Goal: Transaction & Acquisition: Obtain resource

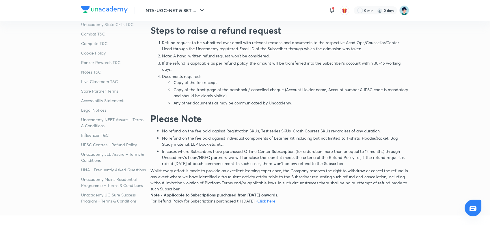
scroll to position [307, 0]
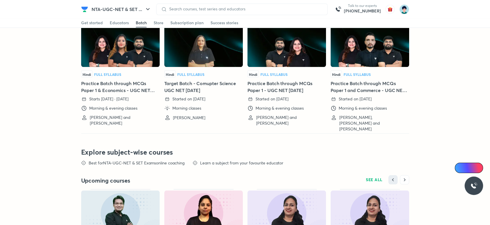
scroll to position [1642, 0]
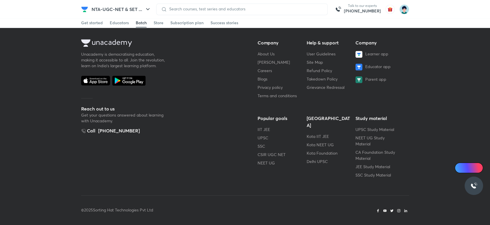
click at [368, 103] on div "Company About Us Shikshodaya Careers Blogs Privacy policy Terms and conditions …" at bounding box center [310, 114] width 177 height 150
click at [314, 134] on link "Kota IIT JEE" at bounding box center [317, 136] width 22 height 5
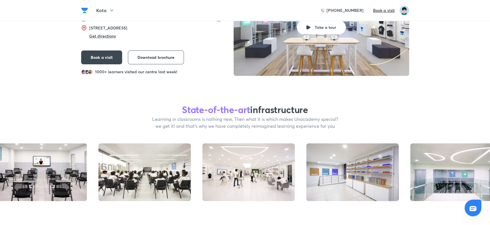
scroll to position [108, 0]
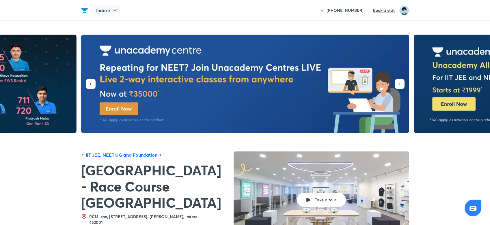
click at [114, 11] on icon at bounding box center [115, 10] width 6 height 6
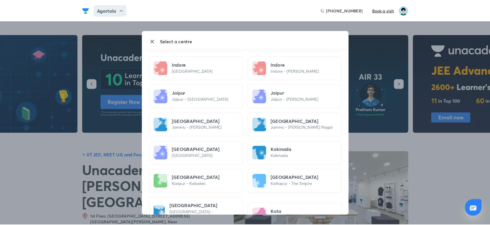
scroll to position [607, 0]
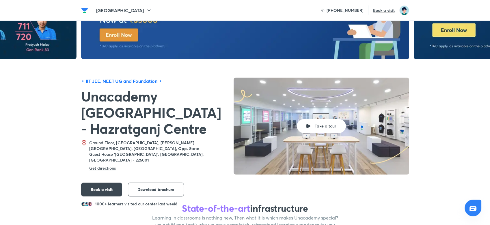
scroll to position [72, 0]
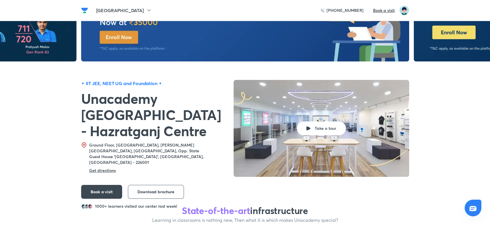
click at [166, 189] on span "Download brochure" at bounding box center [155, 192] width 37 height 6
